Goal: Navigation & Orientation: Find specific page/section

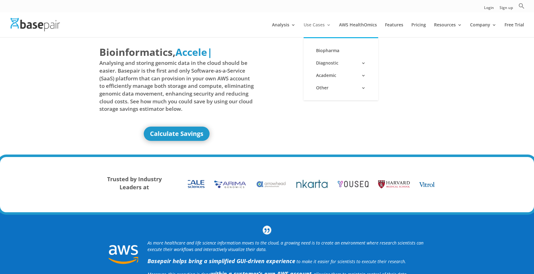
click at [325, 23] on link "Use Cases" at bounding box center [317, 30] width 27 height 15
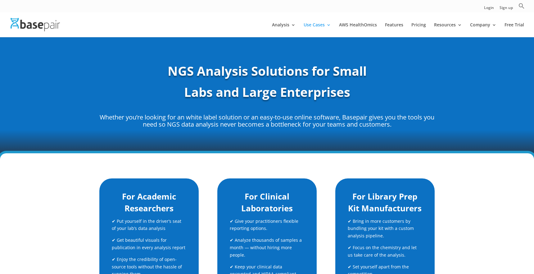
click at [30, 23] on img at bounding box center [35, 24] width 49 height 13
